Goal: Use online tool/utility: Utilize a website feature to perform a specific function

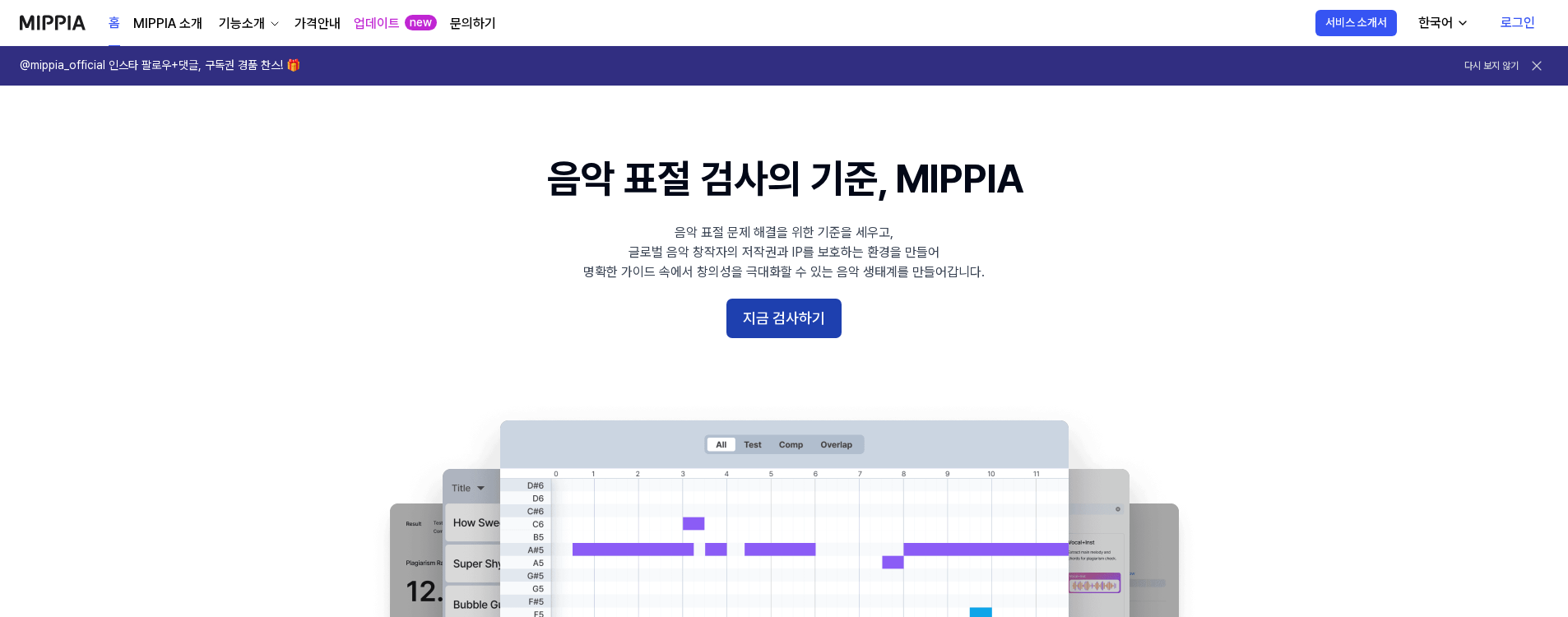
click at [781, 318] on button "지금 검사하기" at bounding box center [783, 318] width 115 height 39
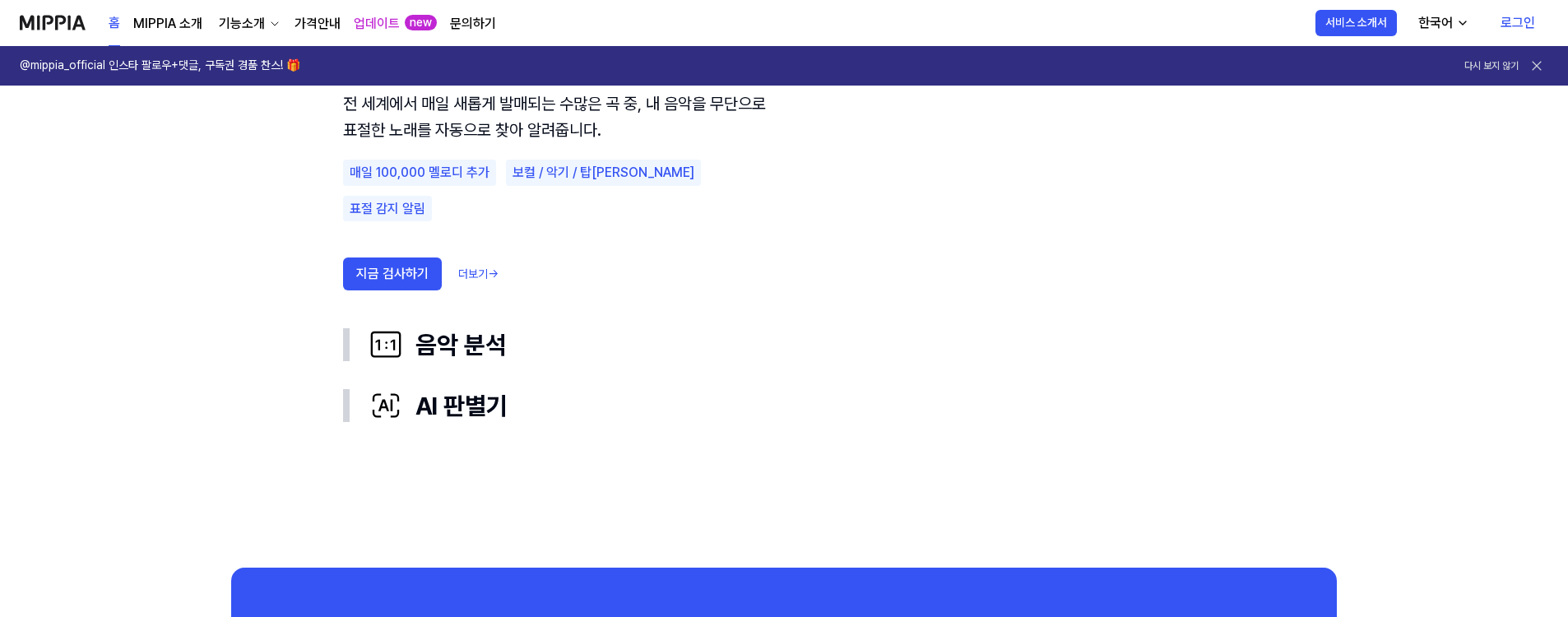
scroll to position [768, 0]
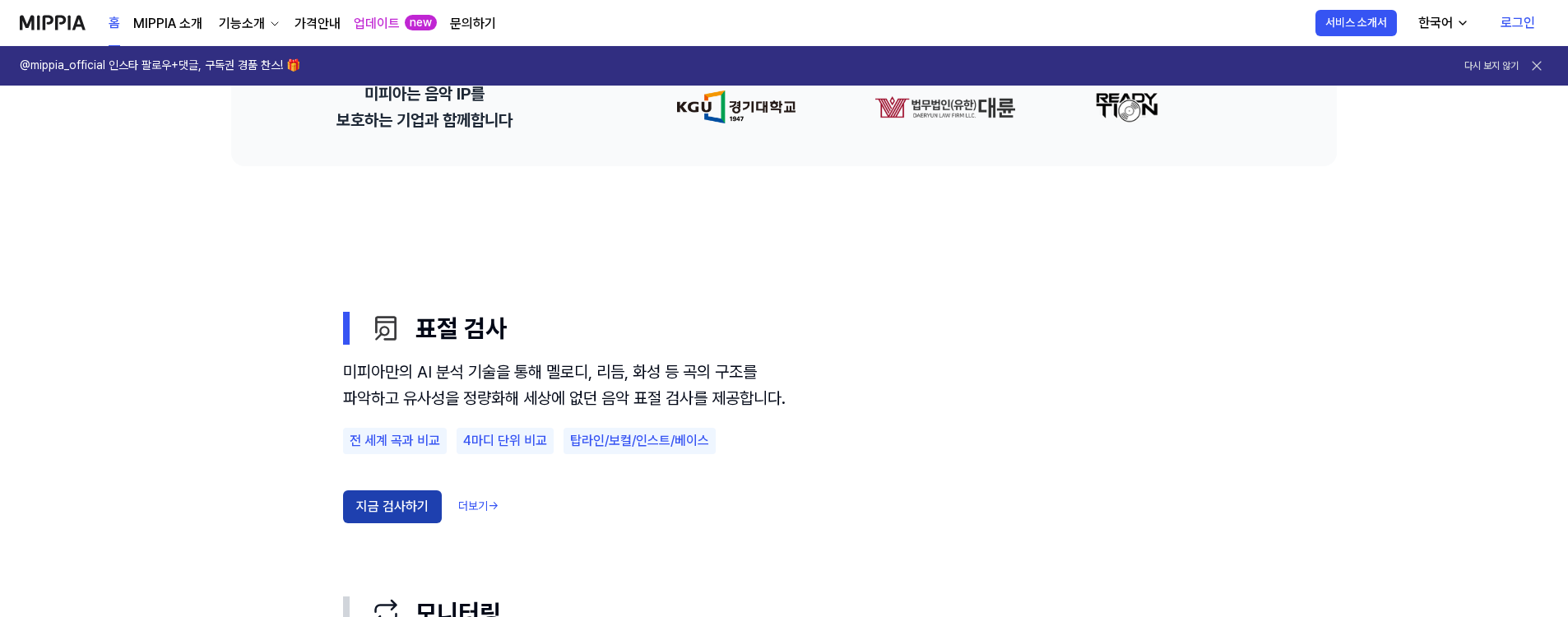
click at [387, 523] on button "지금 검사하기" at bounding box center [392, 506] width 99 height 33
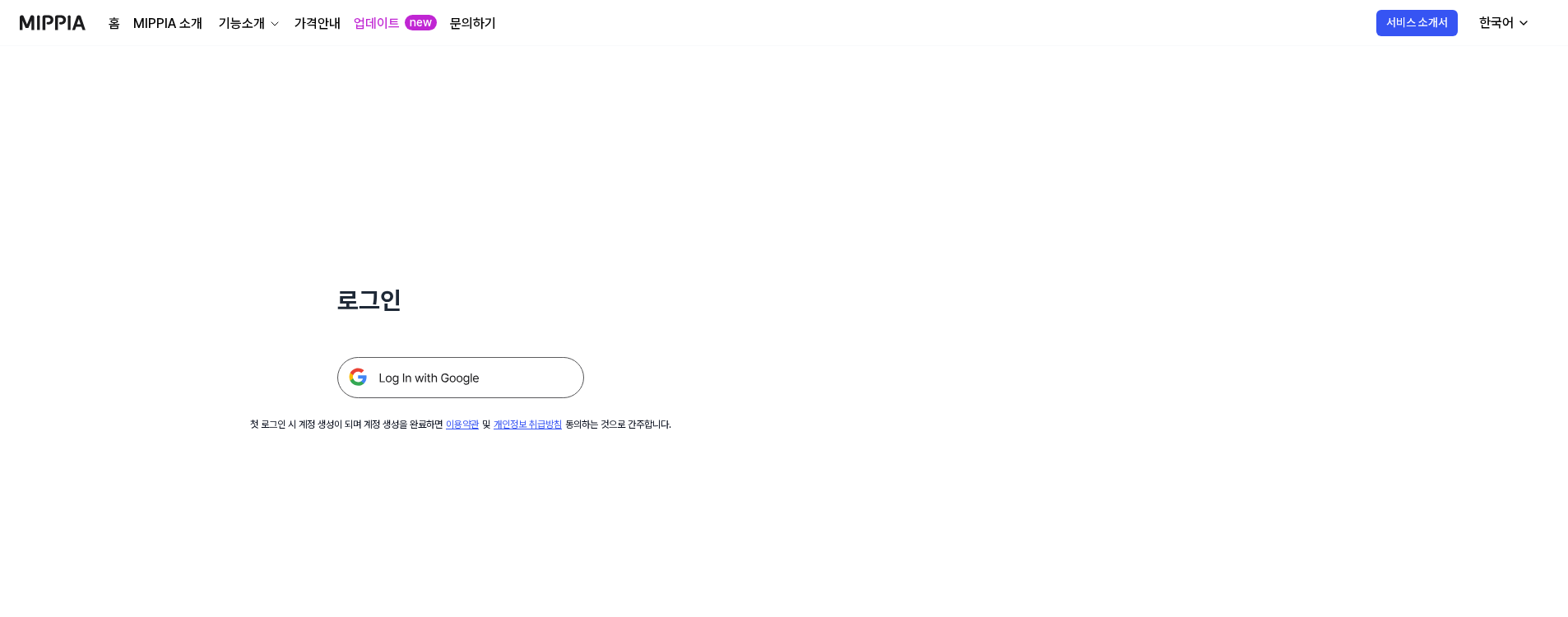
click at [438, 384] on img at bounding box center [460, 377] width 247 height 41
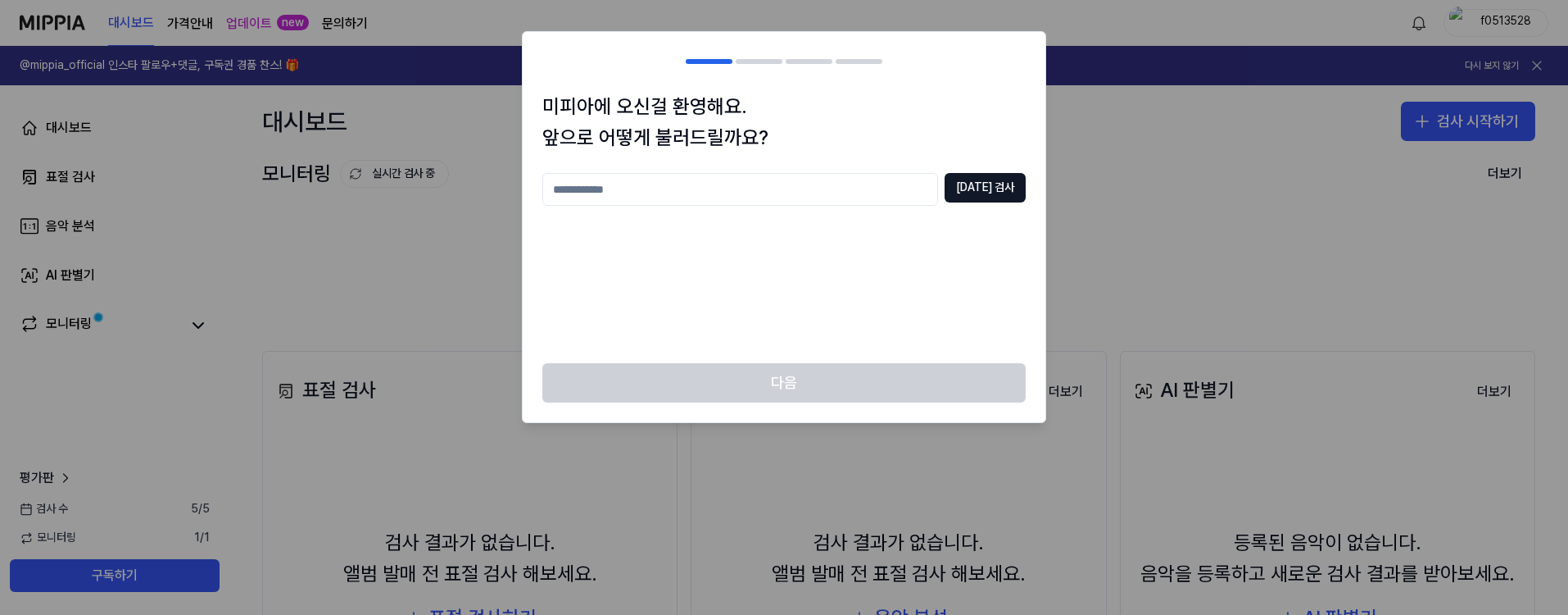
click at [774, 194] on input "text" at bounding box center [741, 189] width 396 height 33
type input "********"
click at [994, 196] on button "[DATE] 검사" at bounding box center [984, 188] width 81 height 29
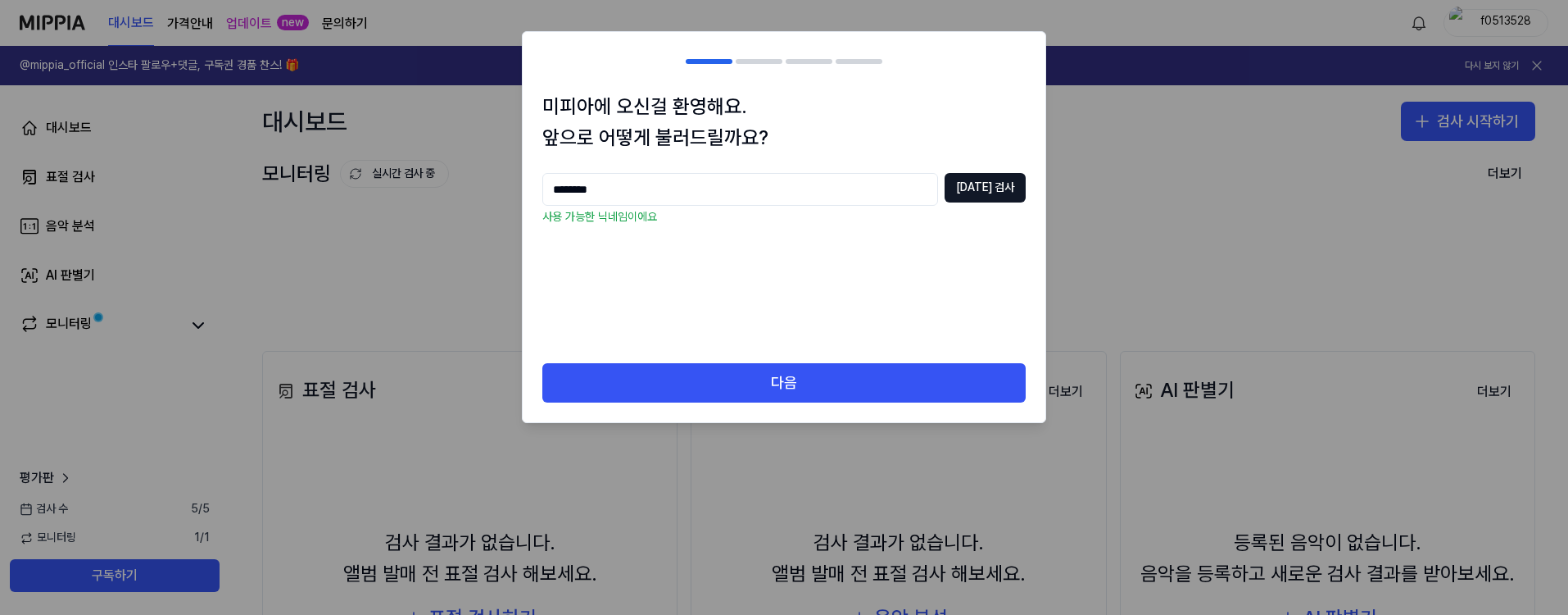
click at [710, 362] on div "미피아에 오신걸 환영해요. 앞으로 어떻게 불러드릴까요? ******** [DATE] 검사 사용 가능한 닉네임이에요" at bounding box center [784, 227] width 522 height 273
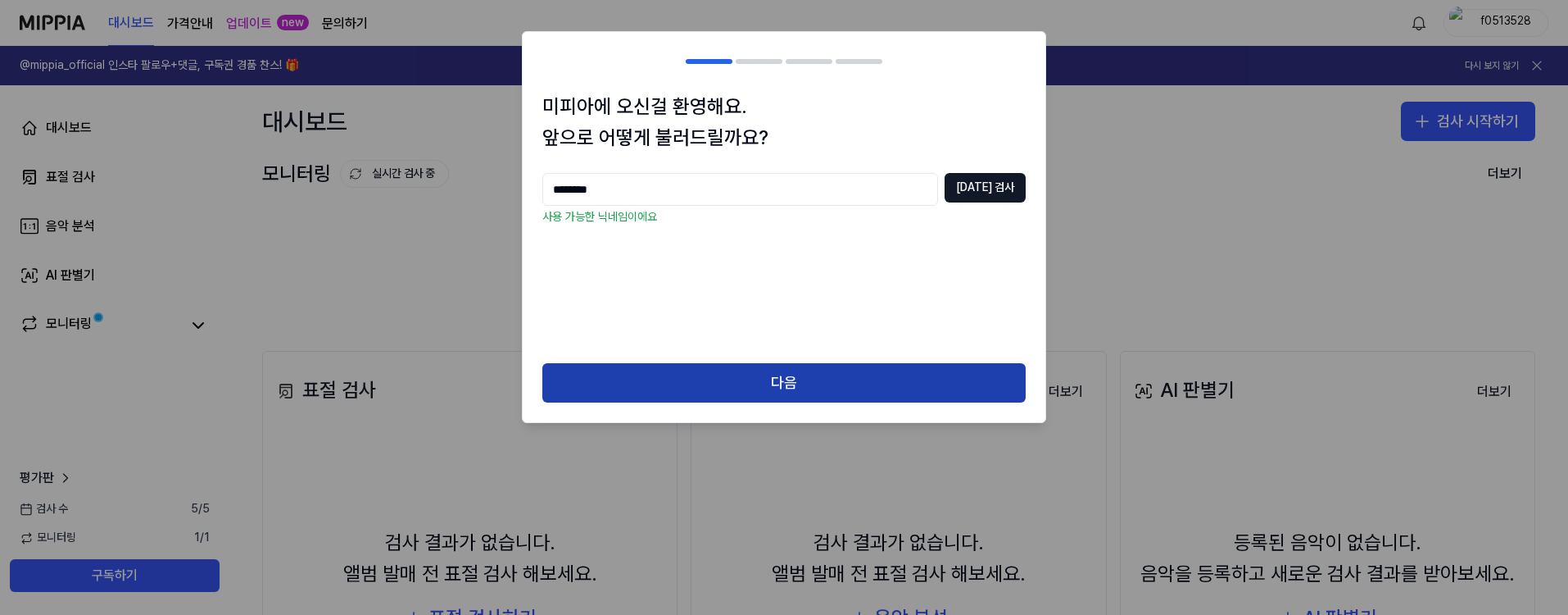
click at [711, 370] on button "다음" at bounding box center [784, 383] width 483 height 39
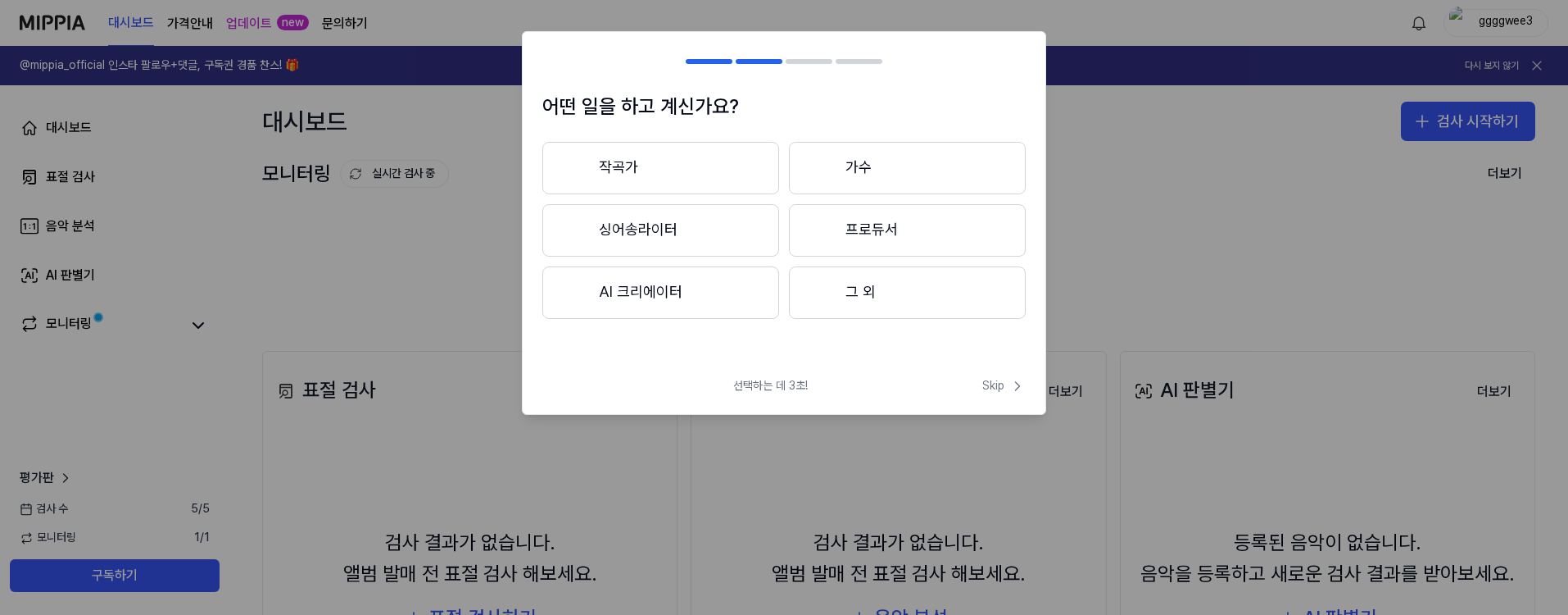
click at [851, 297] on button "그 외" at bounding box center [907, 292] width 237 height 52
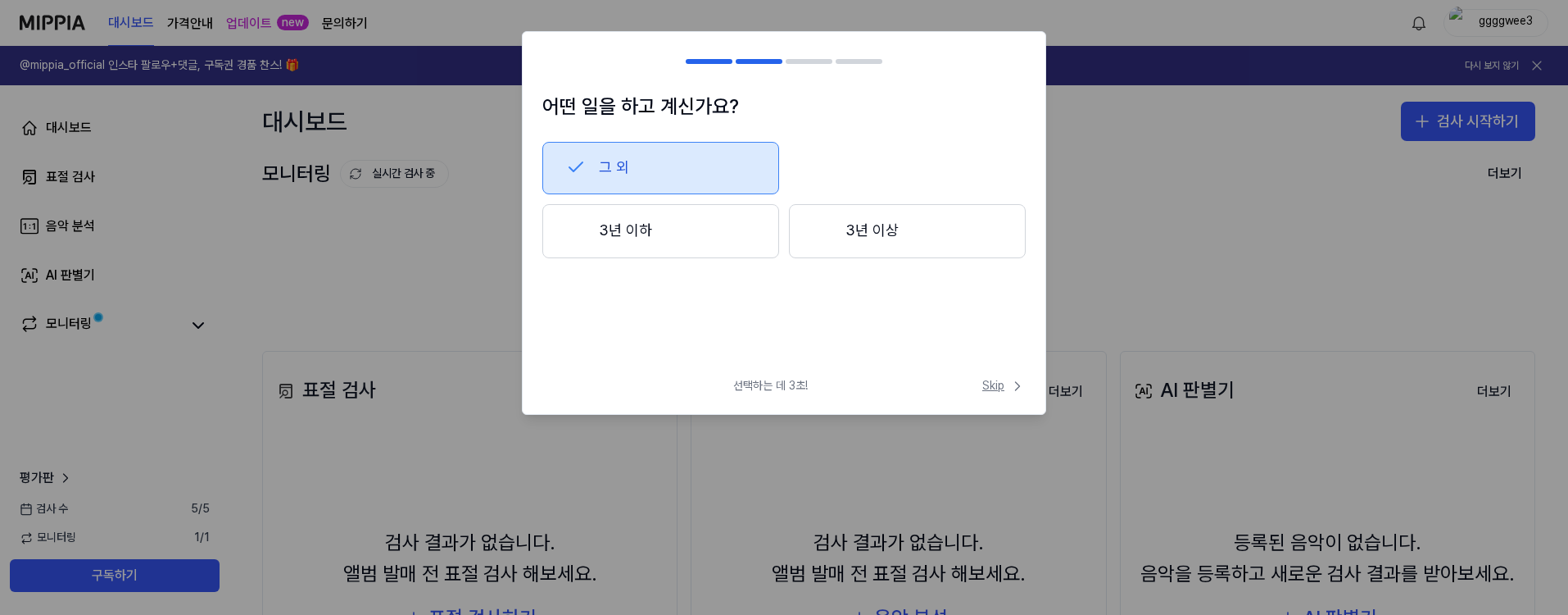
click at [997, 383] on span "Skip" at bounding box center [1004, 386] width 44 height 16
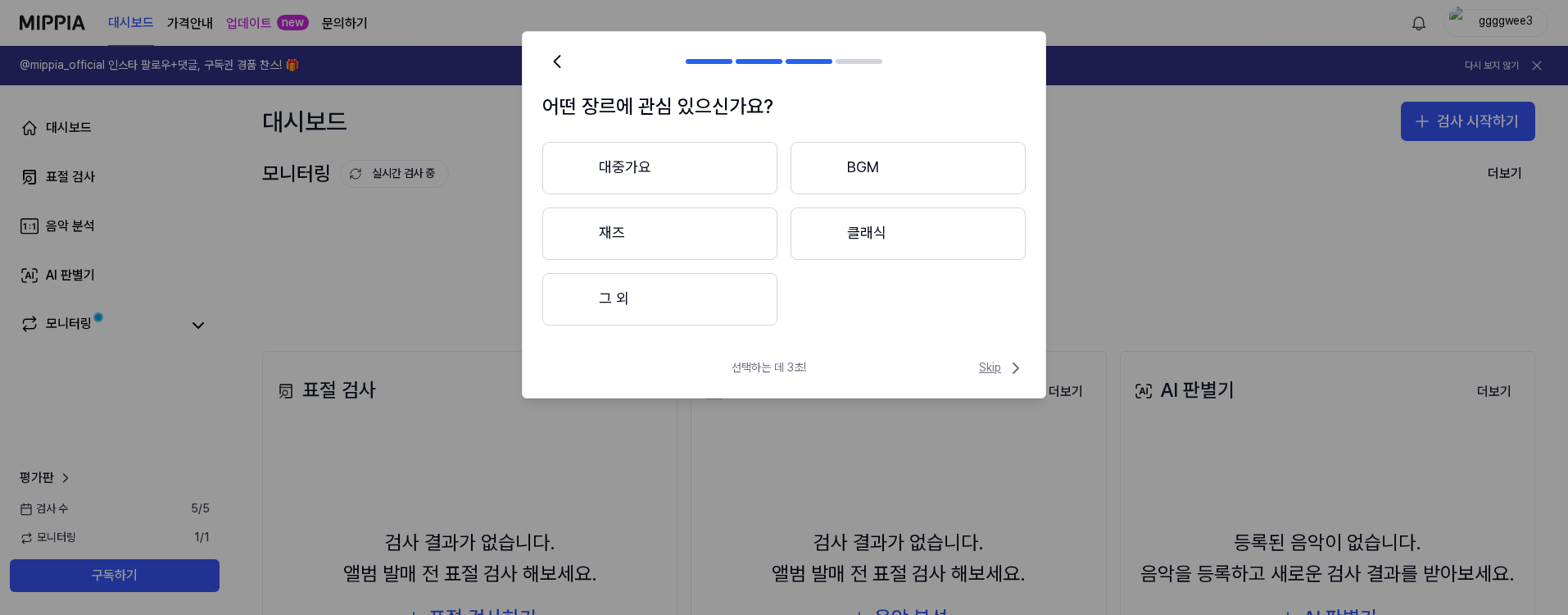
click at [998, 370] on span "Skip" at bounding box center [1002, 368] width 47 height 20
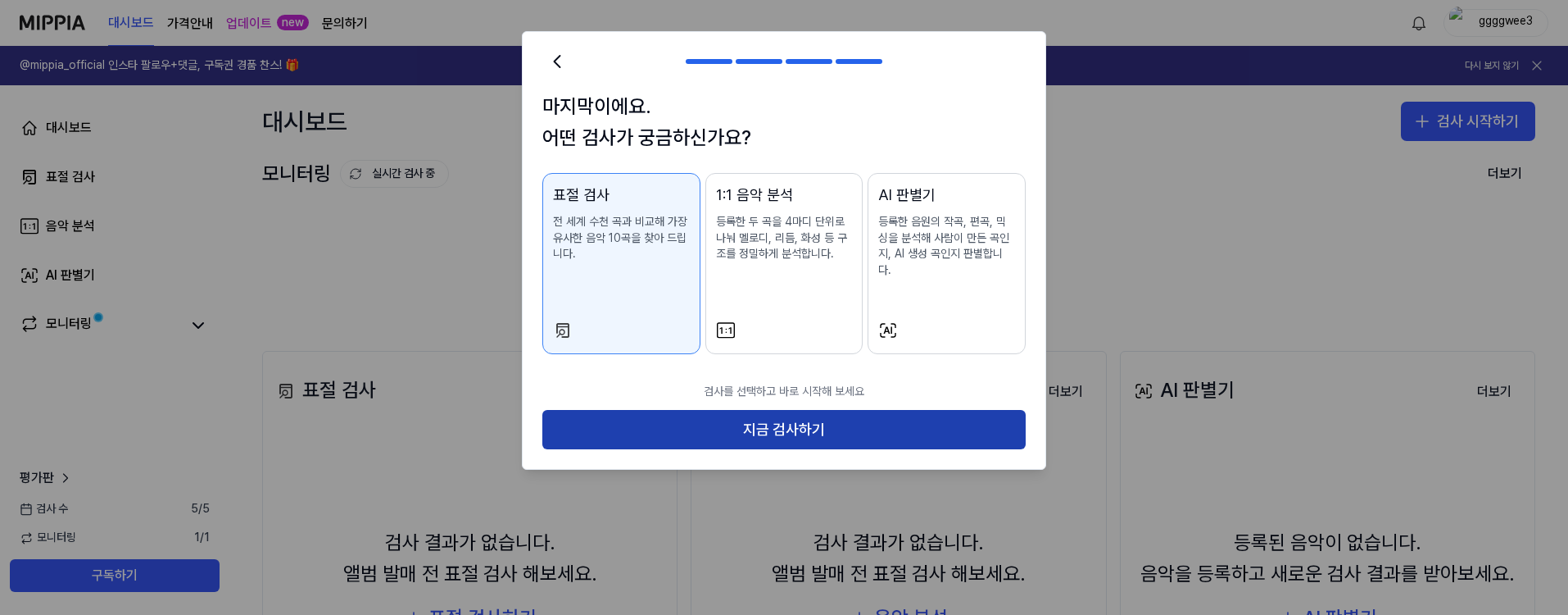
click at [784, 420] on button "지금 검사하기" at bounding box center [784, 429] width 483 height 39
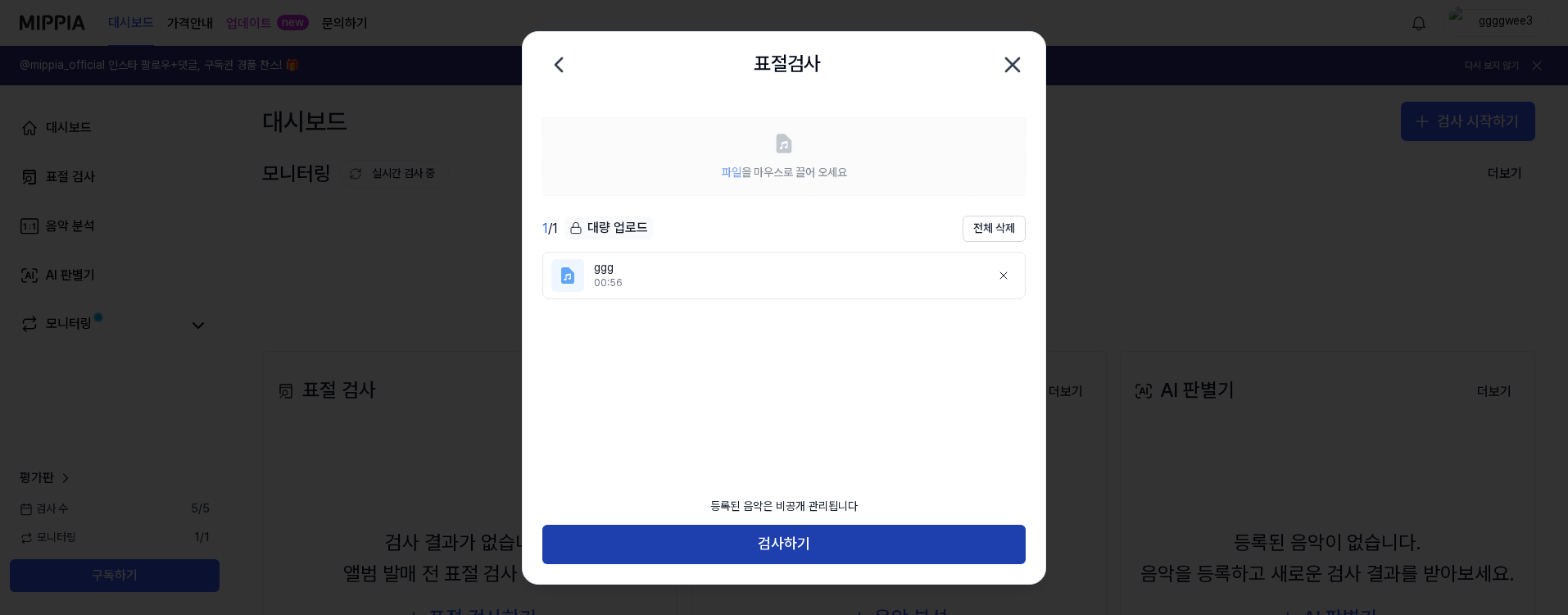
click at [824, 532] on button "검사하기" at bounding box center [784, 544] width 483 height 39
